Goal: Information Seeking & Learning: Find specific fact

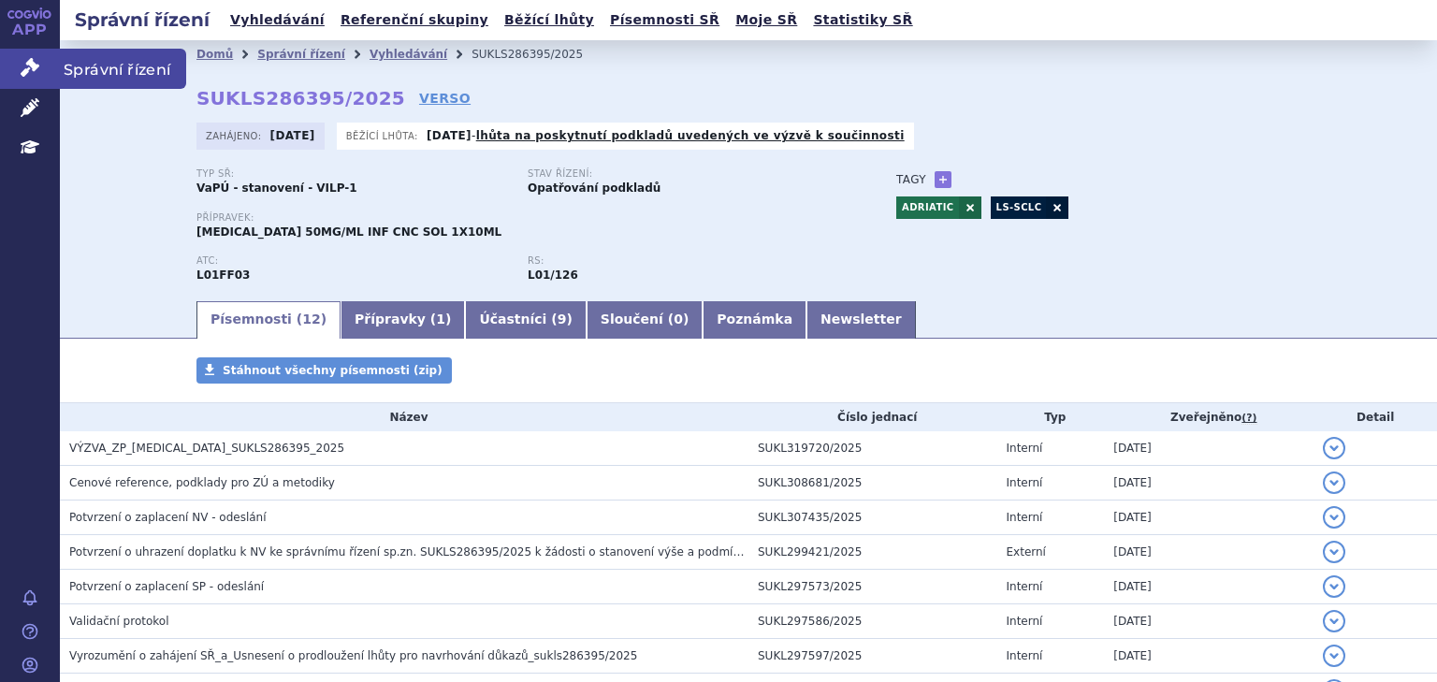
drag, startPoint x: 0, startPoint y: 0, endPoint x: 34, endPoint y: 64, distance: 72.0
click at [34, 64] on icon at bounding box center [30, 67] width 19 height 19
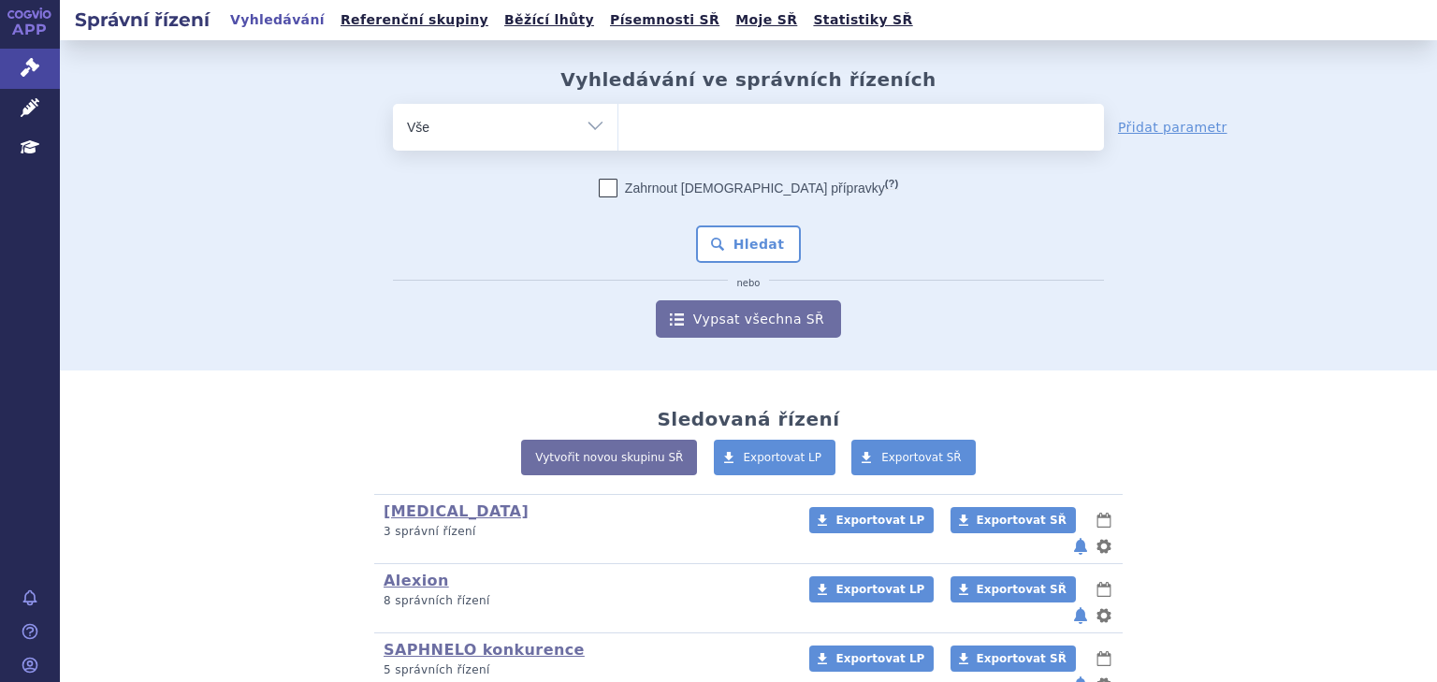
click at [685, 123] on ul at bounding box center [860, 123] width 485 height 39
click at [618, 123] on select at bounding box center [617, 126] width 1 height 47
type input "pa"
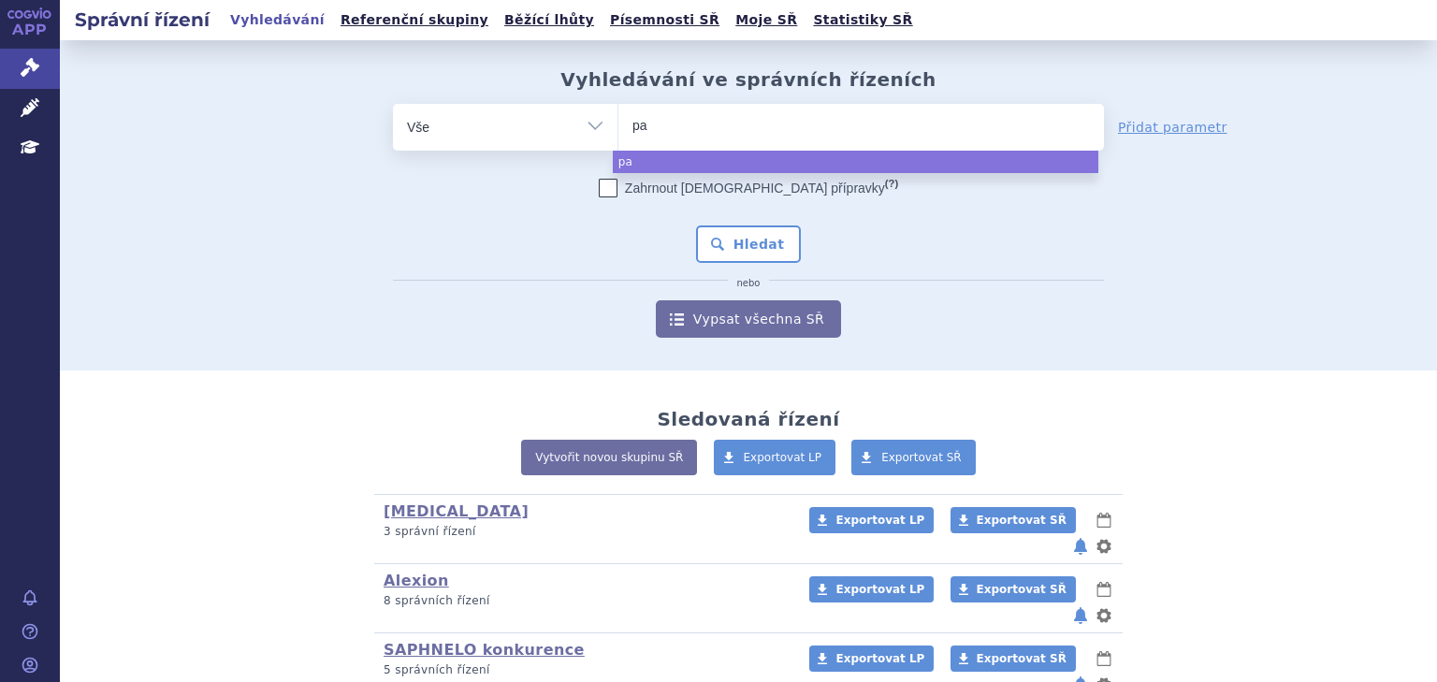
type input "paa"
select select "paa"
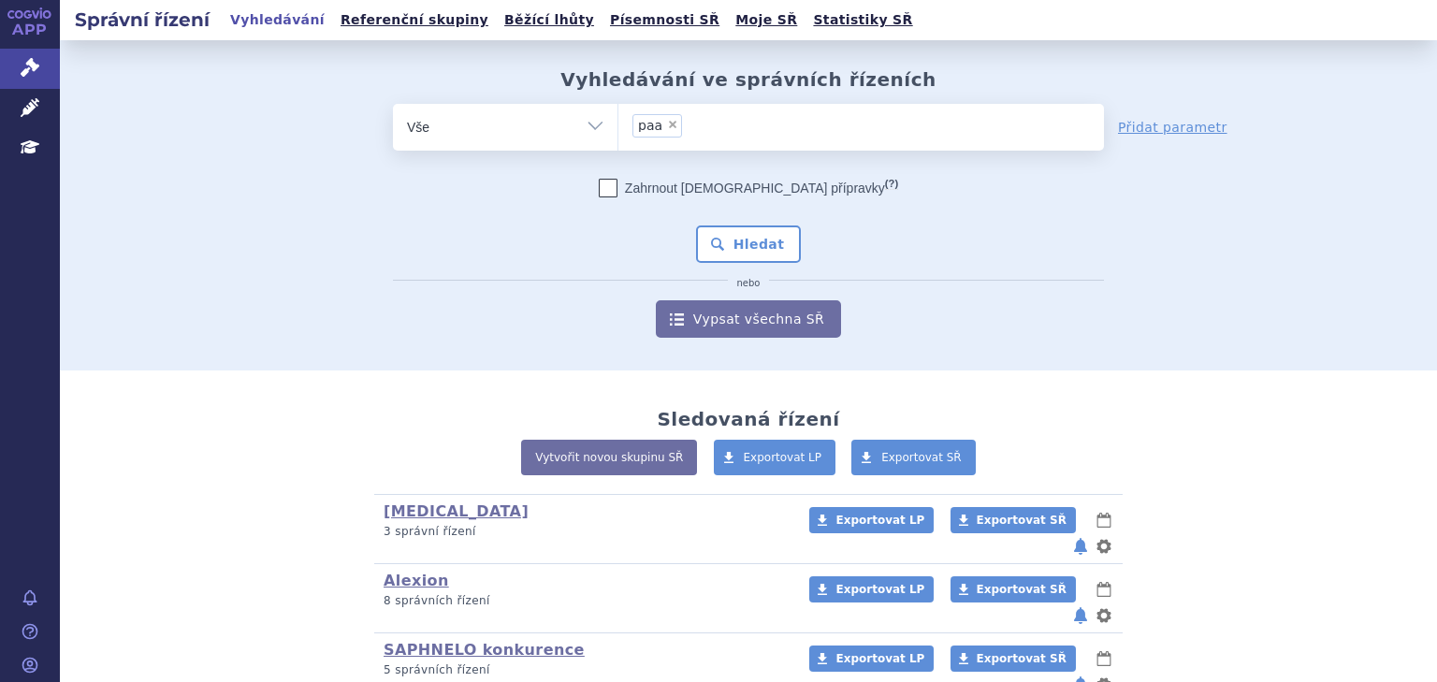
click at [667, 123] on span "×" at bounding box center [672, 124] width 11 height 11
click at [618, 123] on select "paa" at bounding box center [617, 126] width 1 height 47
select select
click at [673, 129] on ul at bounding box center [860, 123] width 485 height 39
click at [618, 129] on select "paa" at bounding box center [617, 126] width 1 height 47
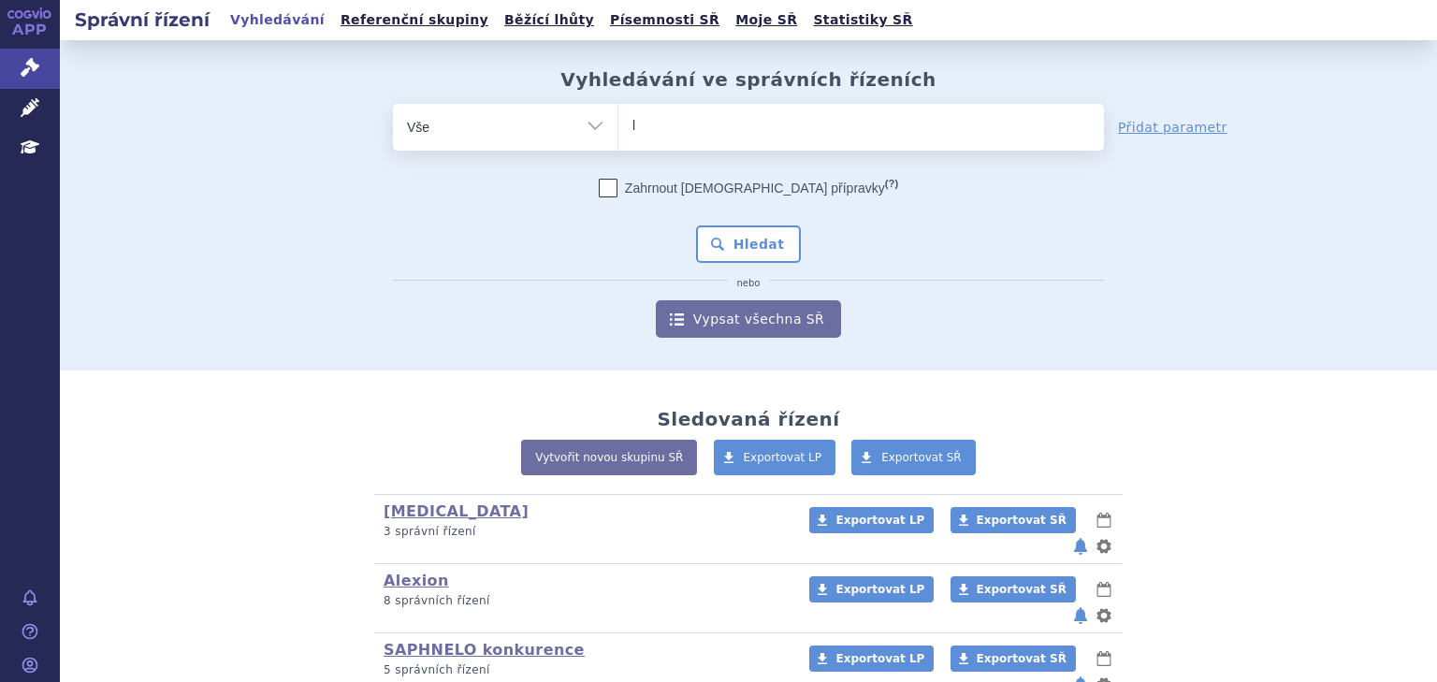
type input "ly"
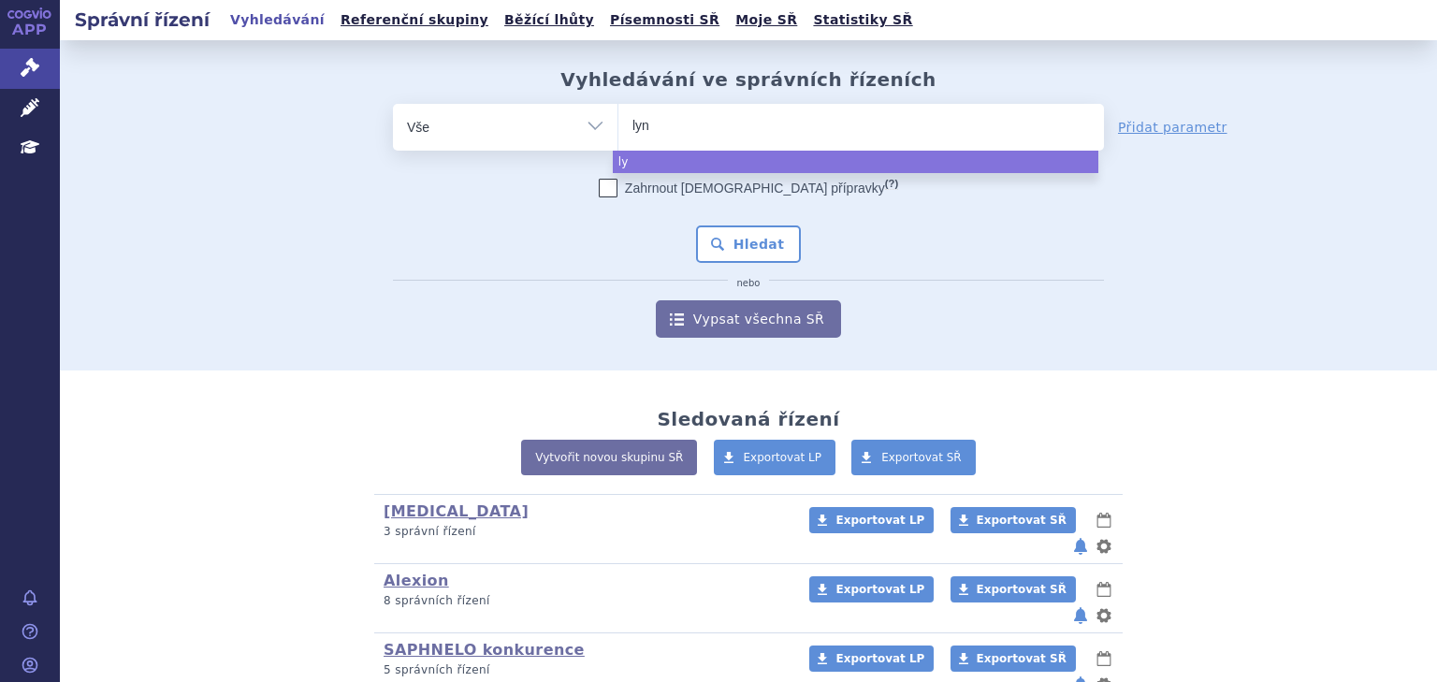
type input "lynp"
type input "lynpar"
type input "lynparz"
type input "[MEDICAL_DATA]"
select select "[MEDICAL_DATA]"
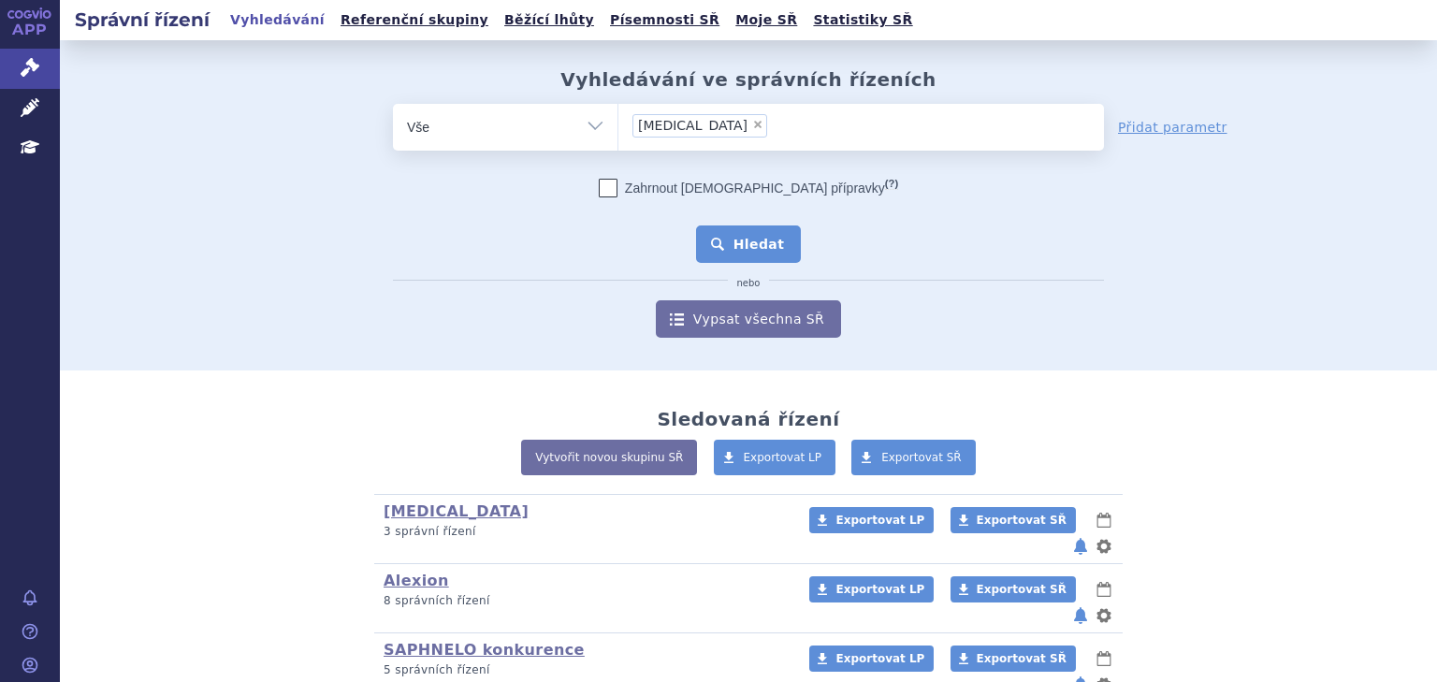
click at [764, 232] on button "Hledat" at bounding box center [749, 243] width 106 height 37
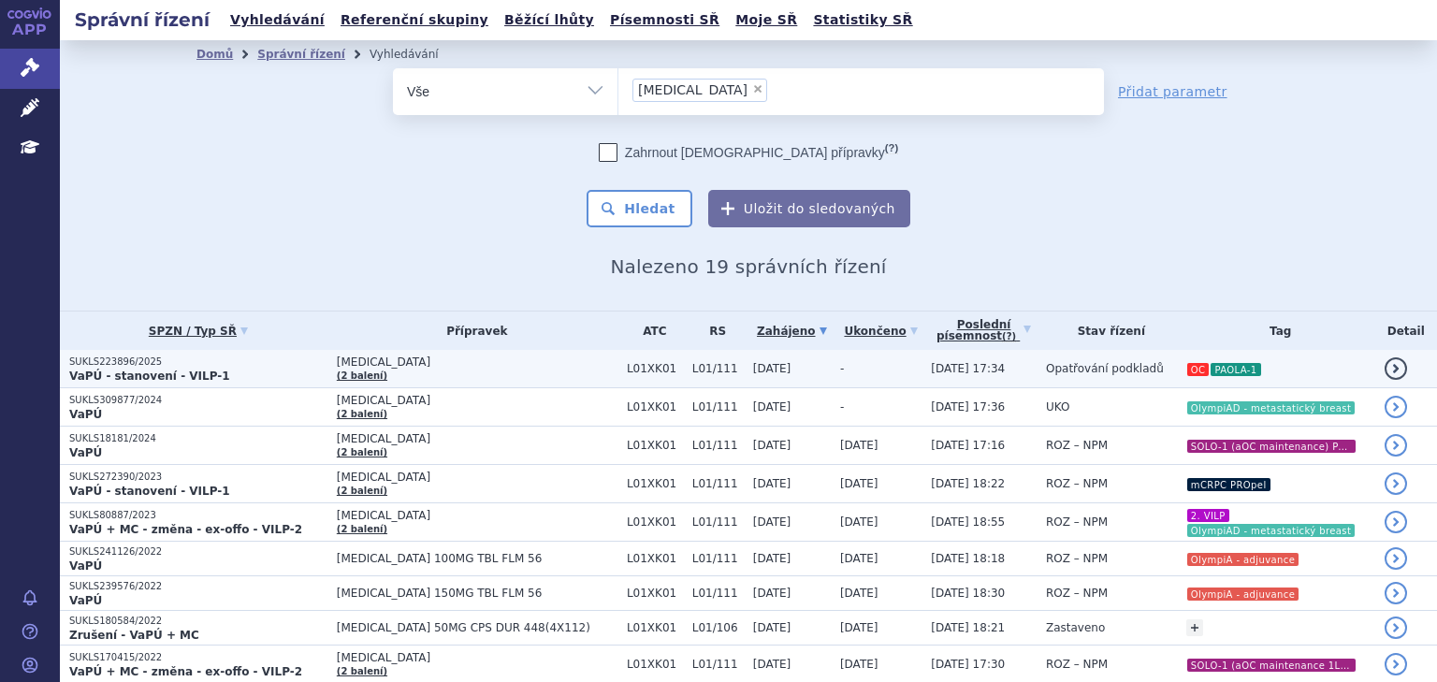
click at [744, 354] on td "[DATE]" at bounding box center [787, 369] width 87 height 38
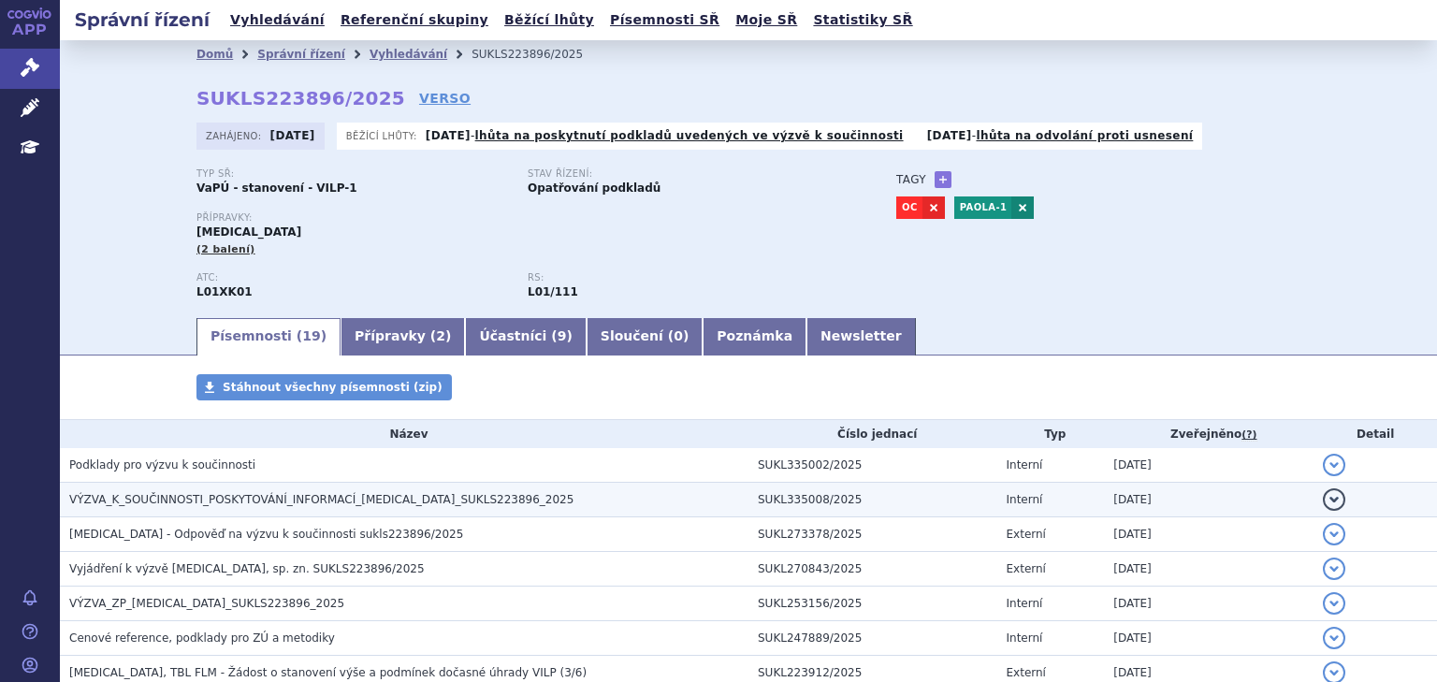
click at [701, 491] on h3 "VÝZVA_K_SOUČINNOSTI_POSKYTOVÁNÍ_INFORMACÍ_LYNPARZA_SUKLS223896_2025" at bounding box center [408, 499] width 679 height 19
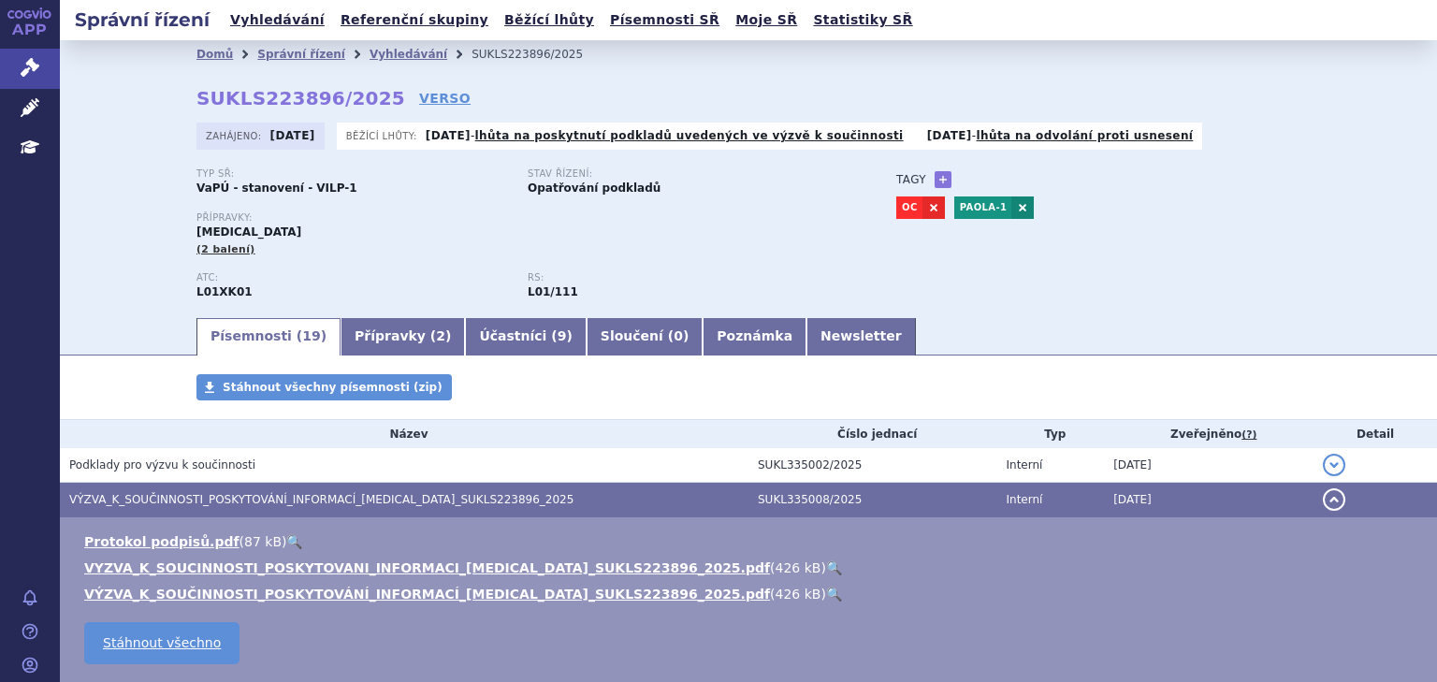
click at [1102, 288] on div "Typ SŘ: VaPÚ - stanovení - VILP-1 Stav řízení: Opatřování podkladů Přípravky: L…" at bounding box center [748, 241] width 1104 height 147
click at [389, 348] on link "Přípravky ( 2 )" at bounding box center [402, 336] width 124 height 37
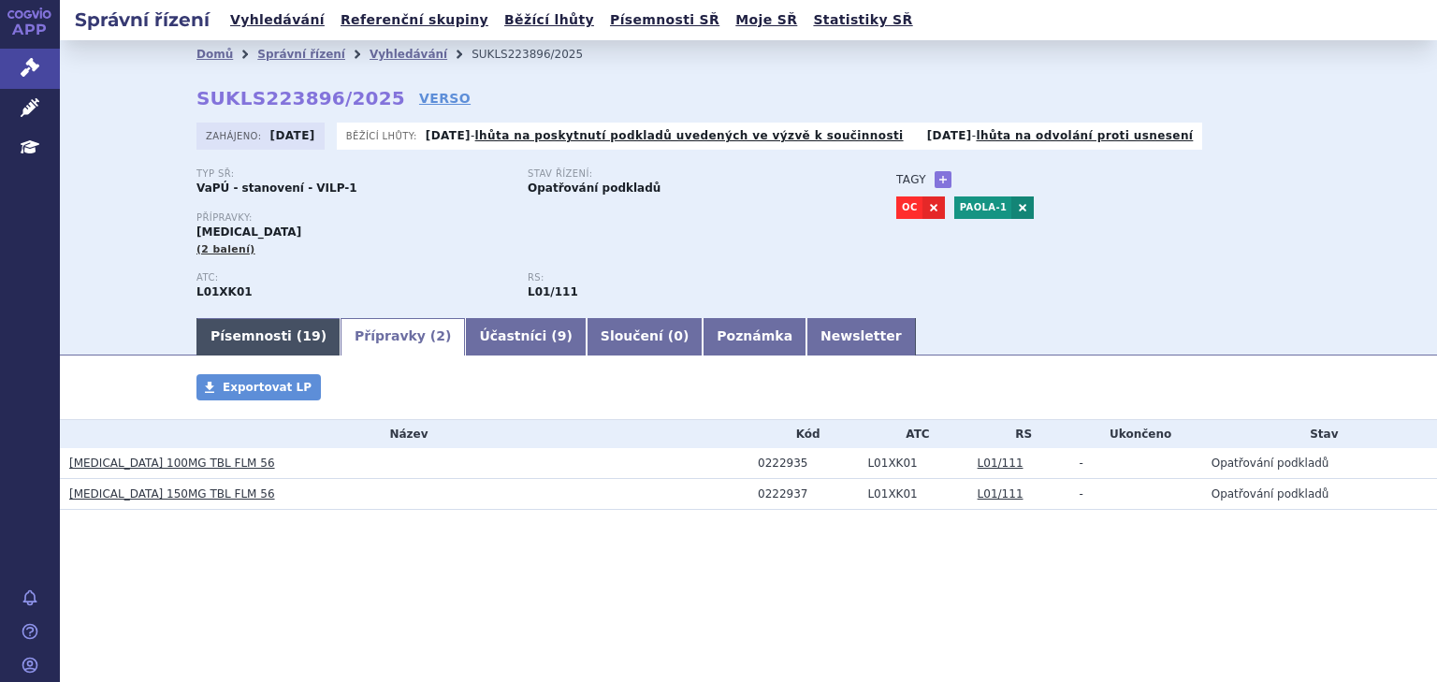
click at [252, 343] on link "Písemnosti ( 19 )" at bounding box center [268, 336] width 144 height 37
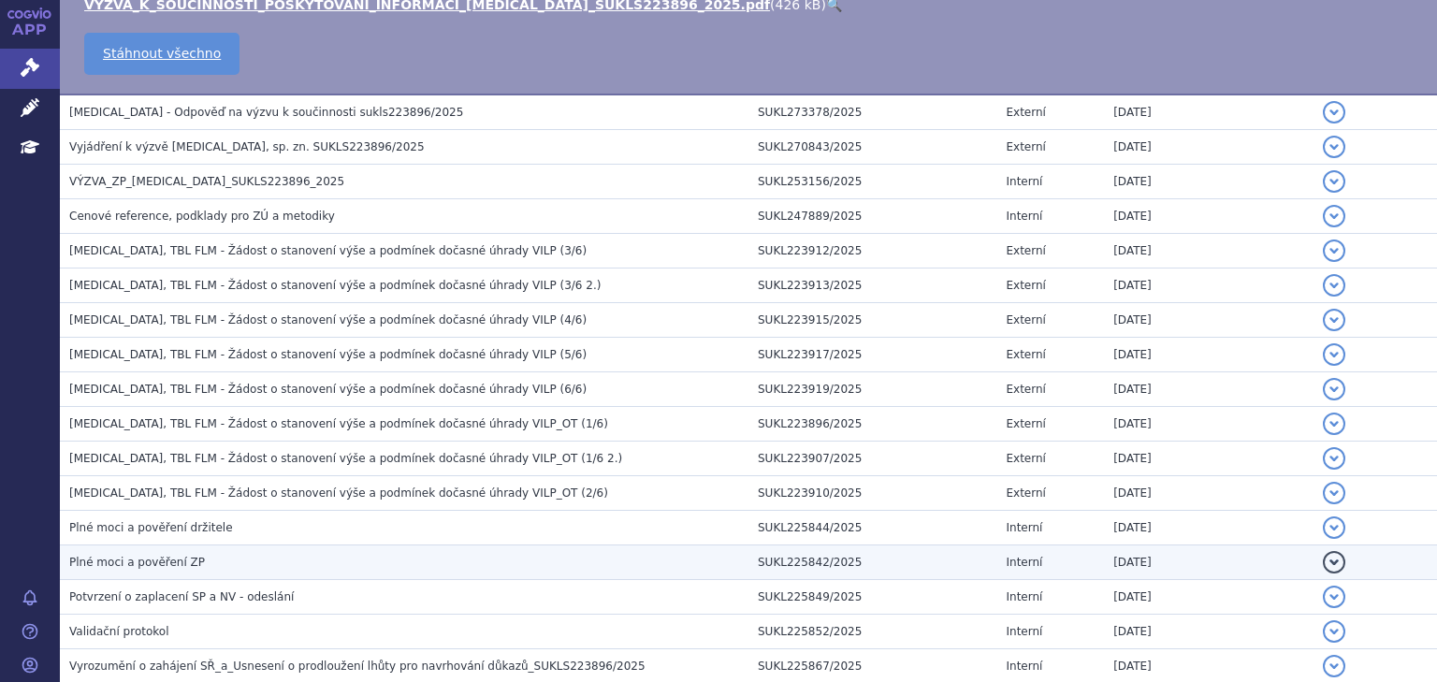
scroll to position [701, 0]
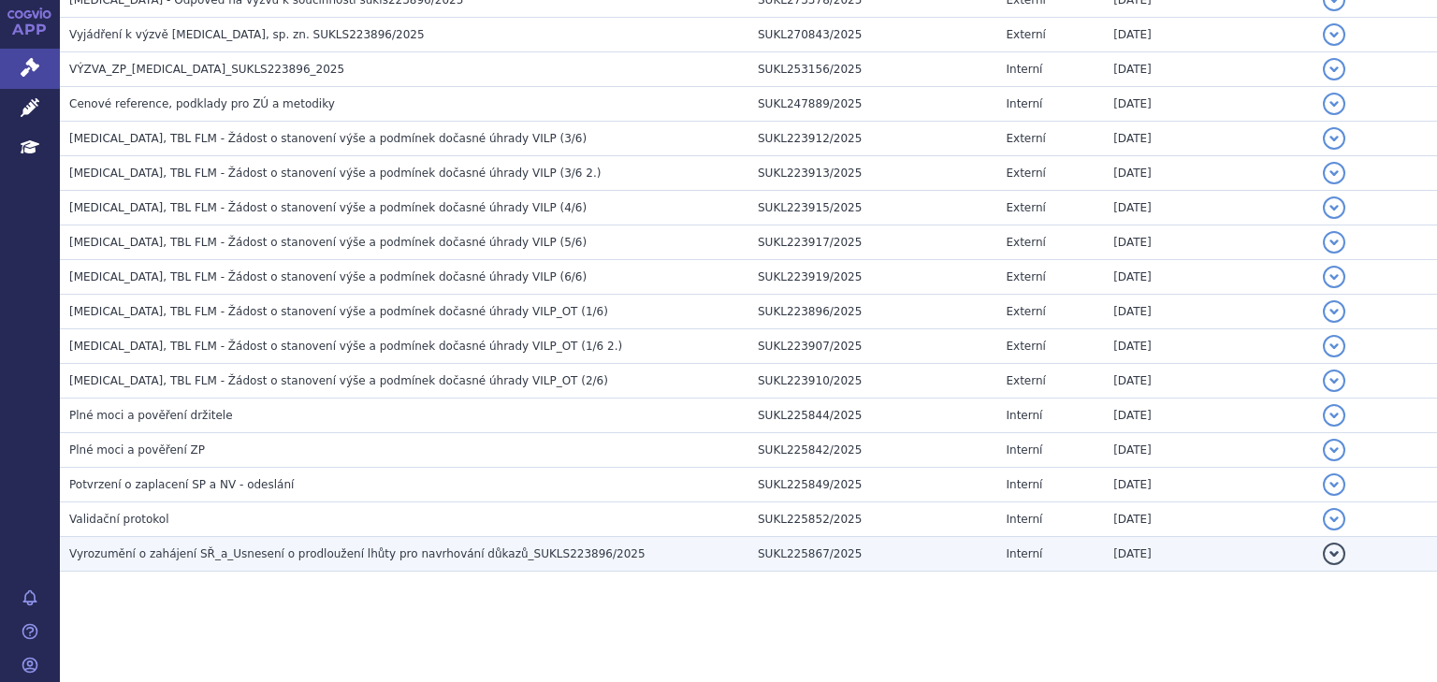
click at [825, 539] on td "SUKL225867/2025" at bounding box center [872, 554] width 248 height 35
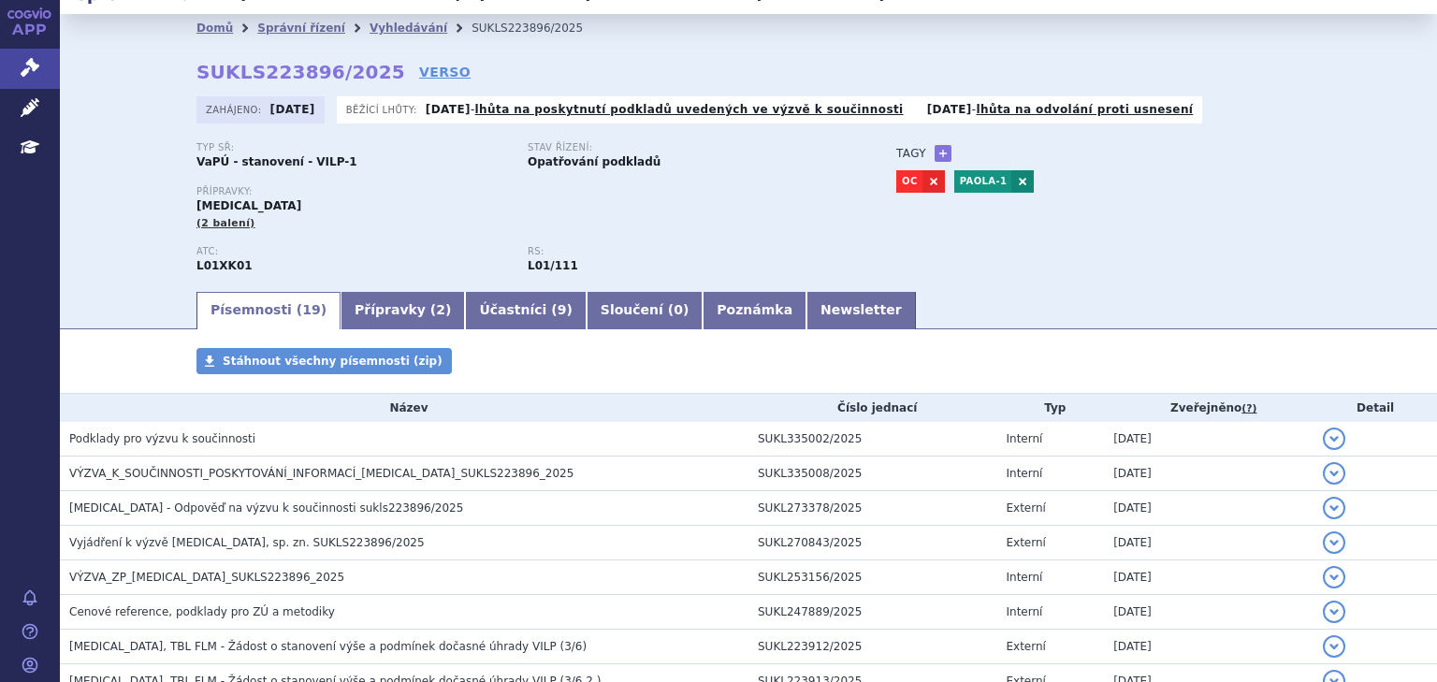
scroll to position [0, 0]
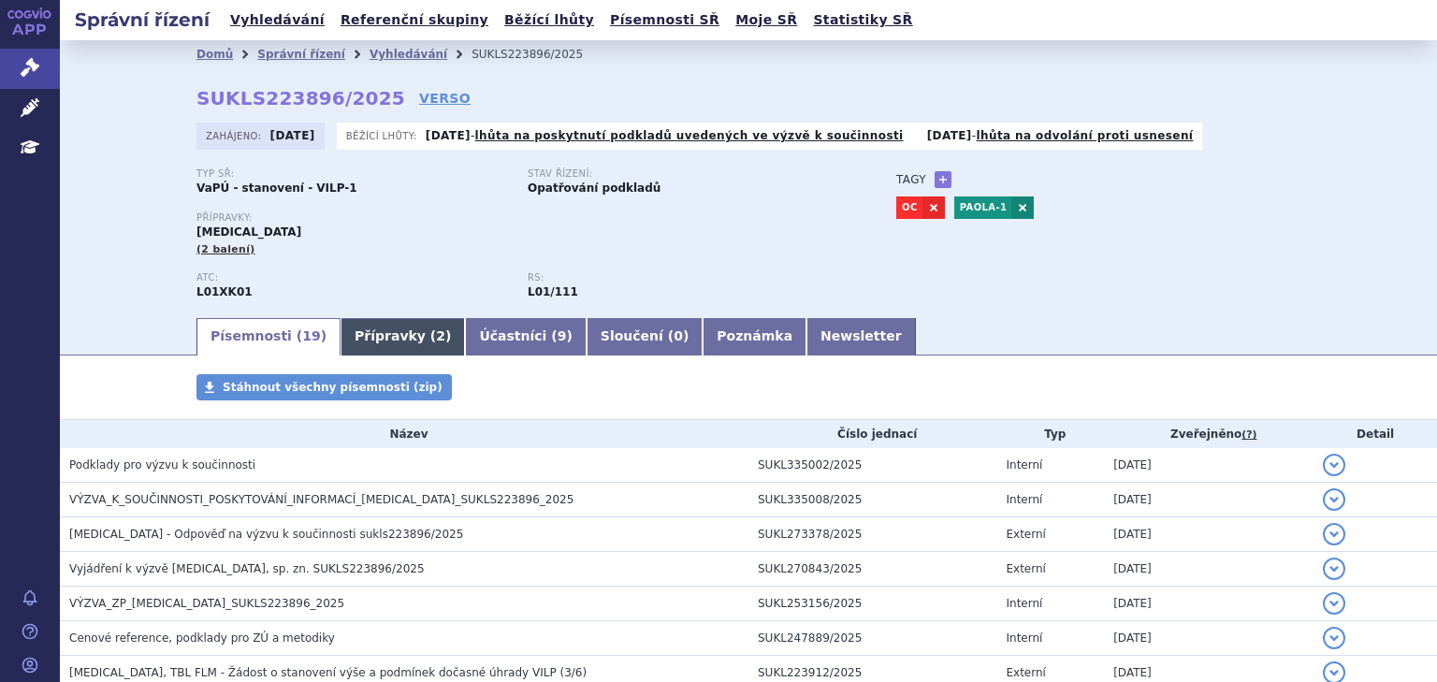
click at [355, 355] on link "Přípravky ( 2 )" at bounding box center [402, 336] width 124 height 37
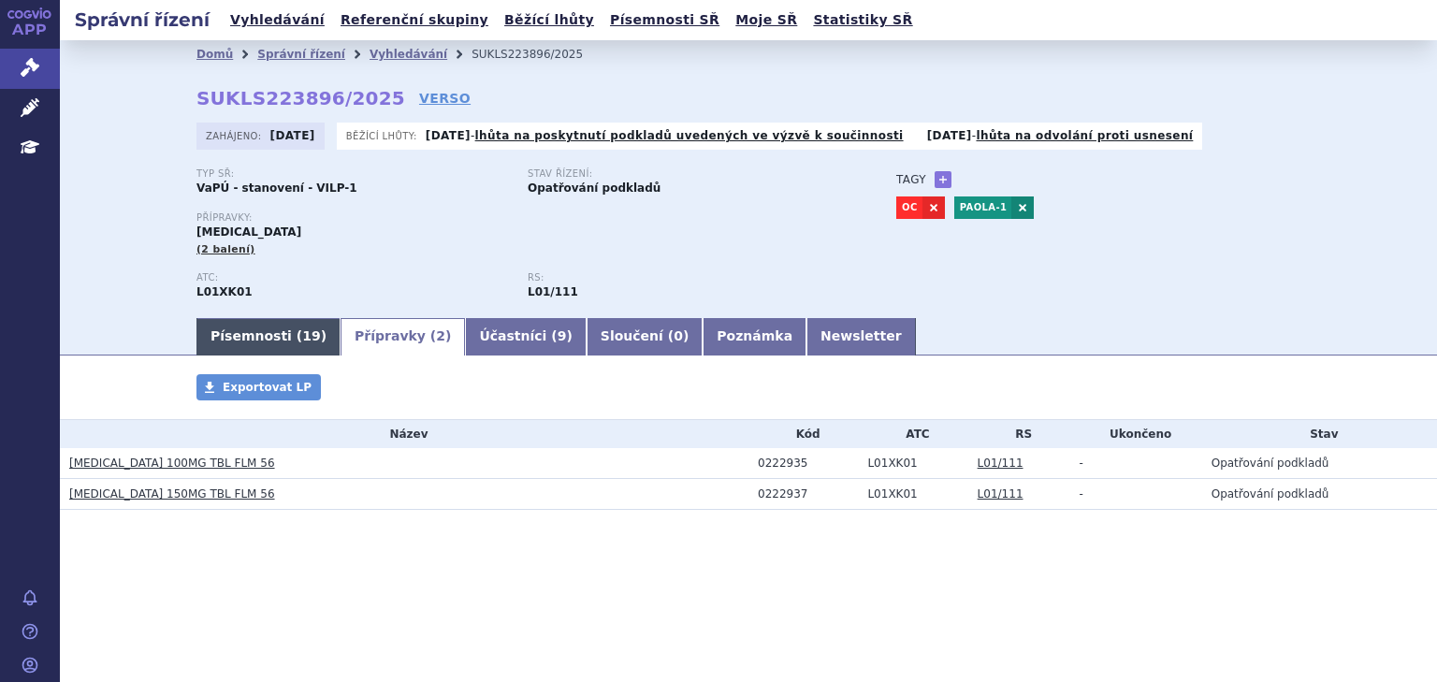
click at [302, 337] on span "19" at bounding box center [311, 335] width 18 height 15
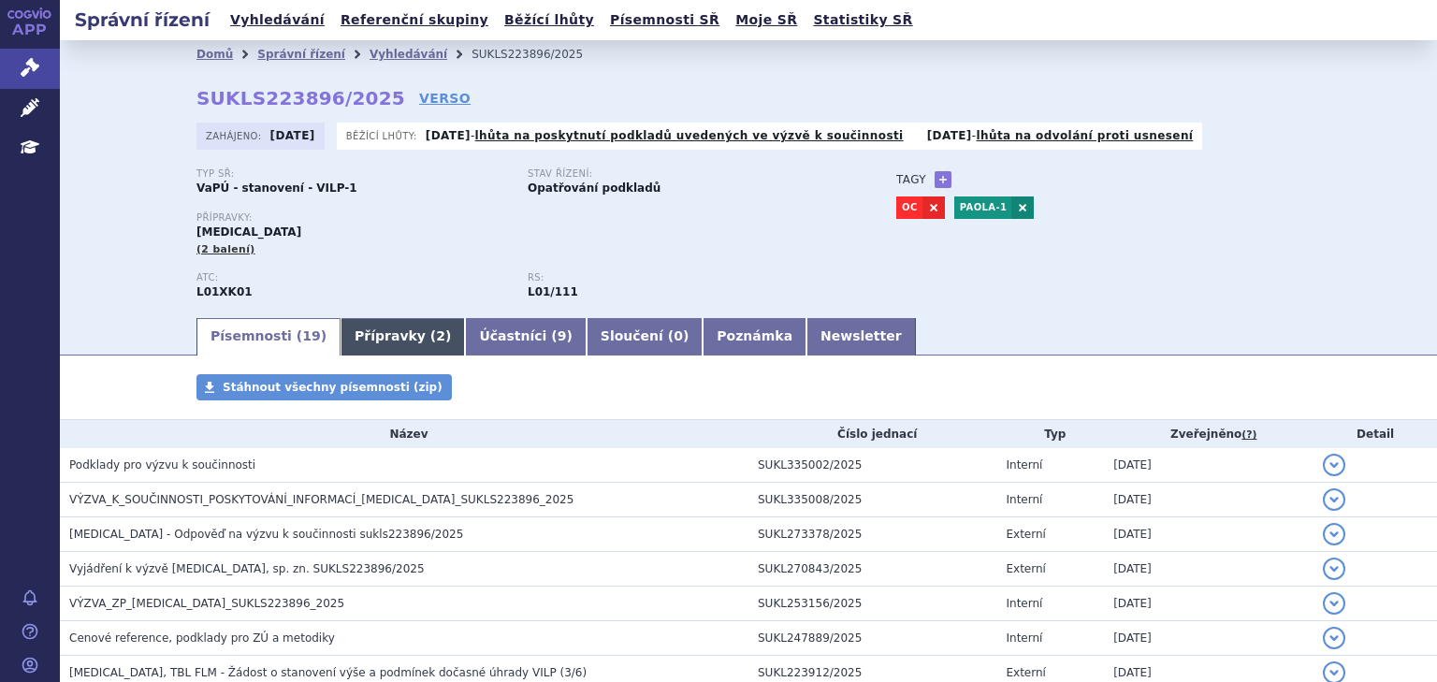
click at [389, 337] on link "Přípravky ( 2 )" at bounding box center [402, 336] width 124 height 37
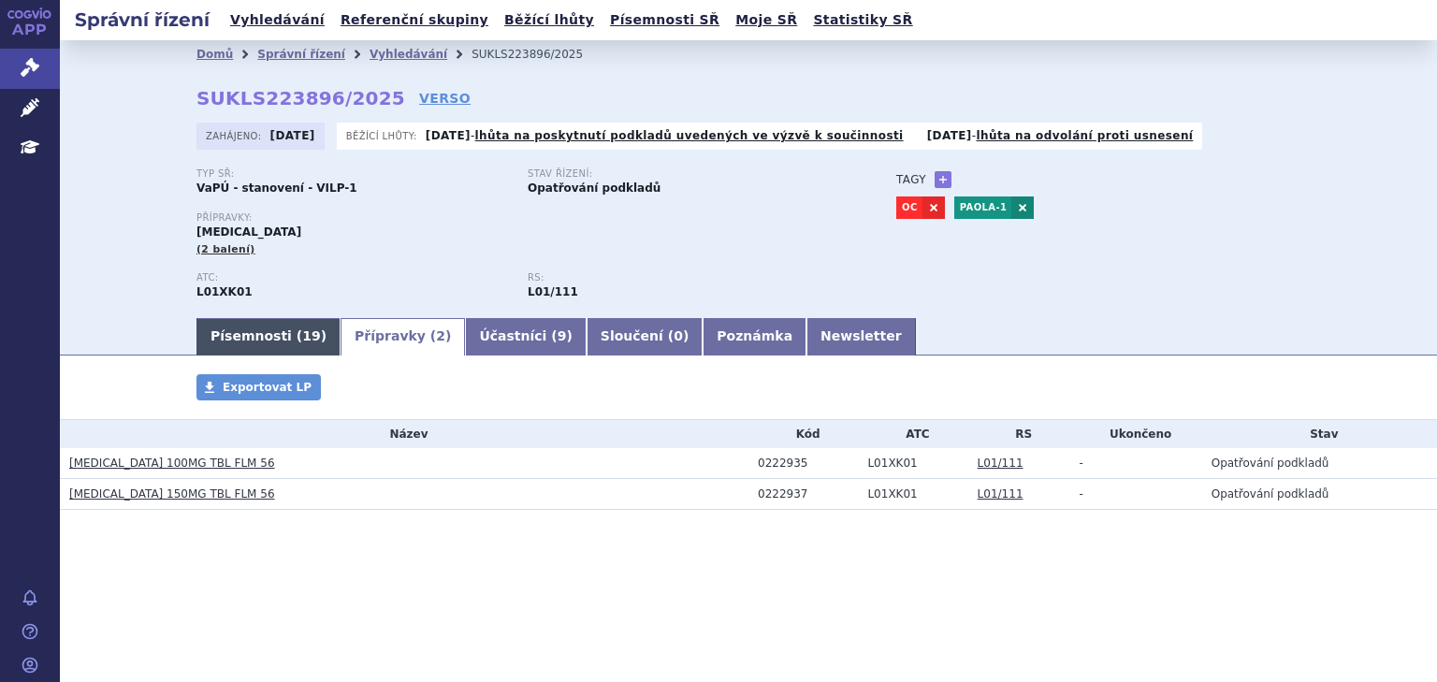
click at [236, 330] on link "Písemnosti ( 19 )" at bounding box center [268, 336] width 144 height 37
